Goal: Answer question/provide support: Share knowledge or assist other users

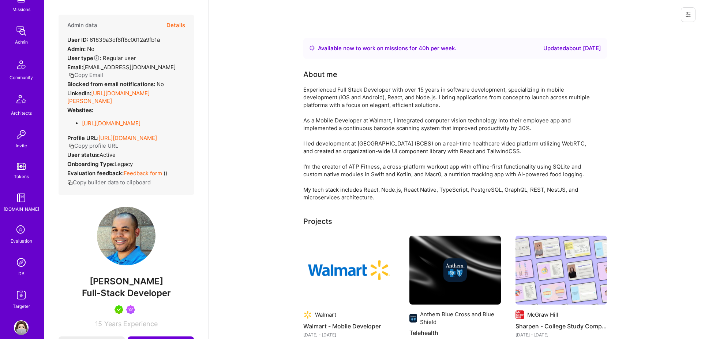
scroll to position [112, 0]
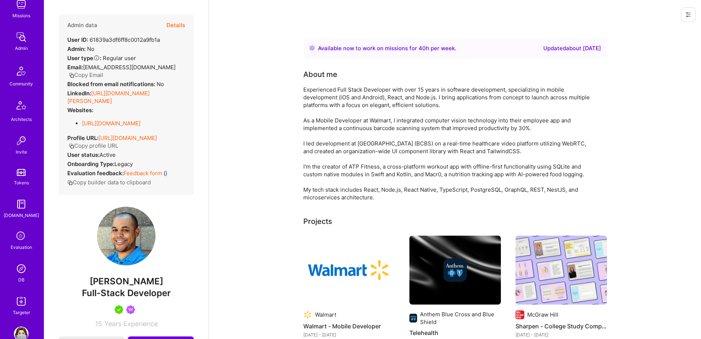
click at [23, 258] on div "4 Notifications Discovery Missions Admin Community Architects Invite Tokens [DO…" at bounding box center [22, 122] width 44 height 387
click at [22, 280] on div "DB" at bounding box center [21, 280] width 6 height 8
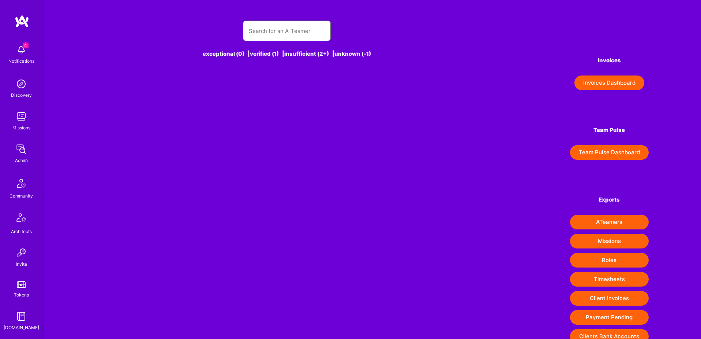
click at [287, 38] on input "text" at bounding box center [287, 31] width 76 height 19
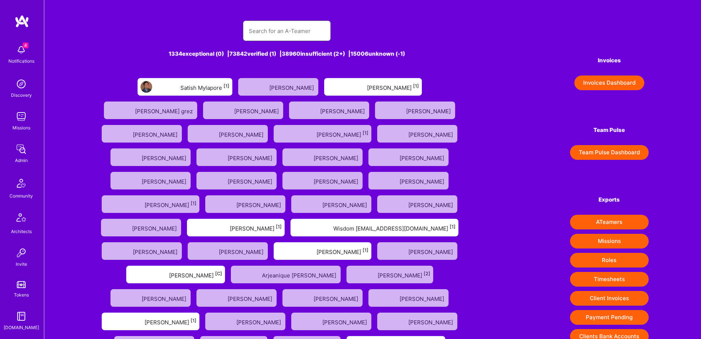
paste input "[DOMAIN_NAME][EMAIL_ADDRESS][DOMAIN_NAME]"
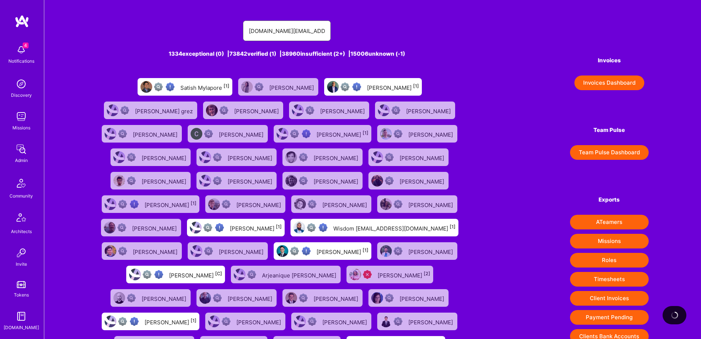
type input "[DOMAIN_NAME][EMAIL_ADDRESS][DOMAIN_NAME]"
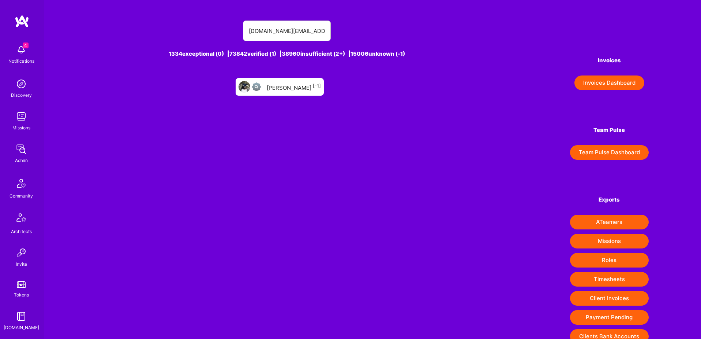
click at [285, 86] on div "[PERSON_NAME] [-1]" at bounding box center [294, 87] width 54 height 10
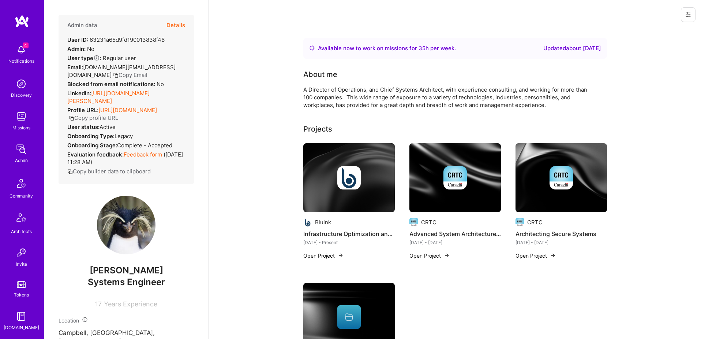
click at [176, 26] on button "Details" at bounding box center [176, 25] width 19 height 21
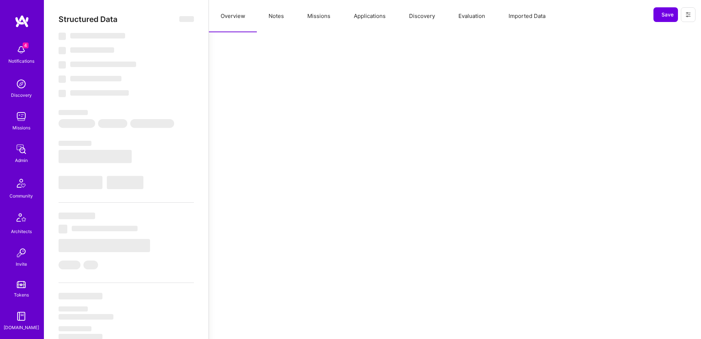
select select "Right Now"
select select "Unknown"
select select "US"
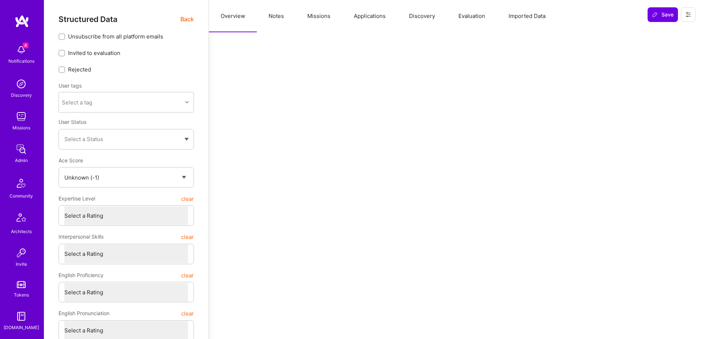
click at [454, 16] on button "Evaluation" at bounding box center [472, 16] width 50 height 32
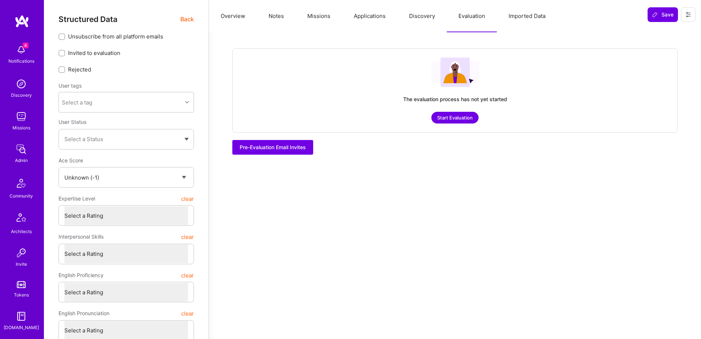
click at [691, 16] on icon at bounding box center [689, 15] width 6 height 6
click at [658, 30] on button "Login as [PERSON_NAME]" at bounding box center [657, 31] width 77 height 19
